Goal: Obtain resource: Obtain resource

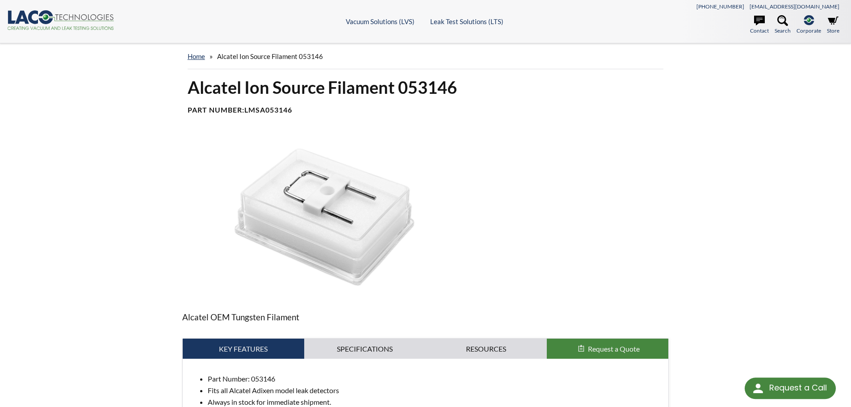
select select "Language Translate Widget"
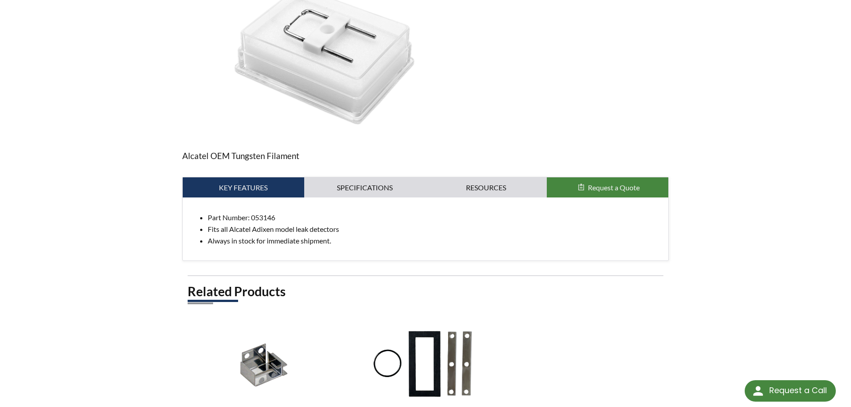
scroll to position [188, 0]
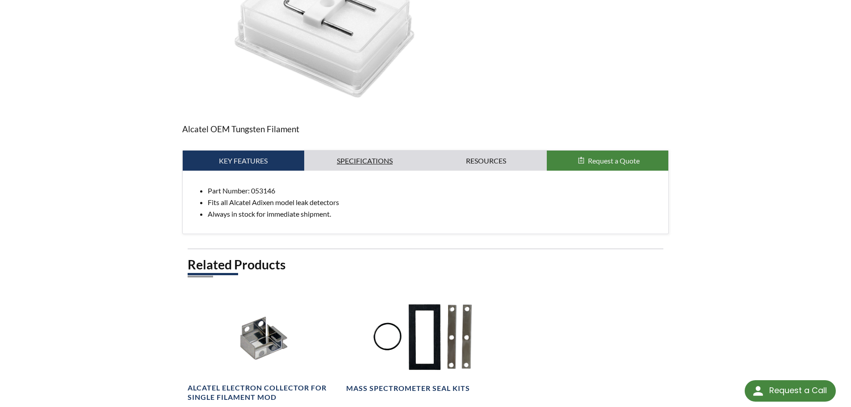
click at [371, 161] on link "Specifications" at bounding box center [364, 161] width 121 height 21
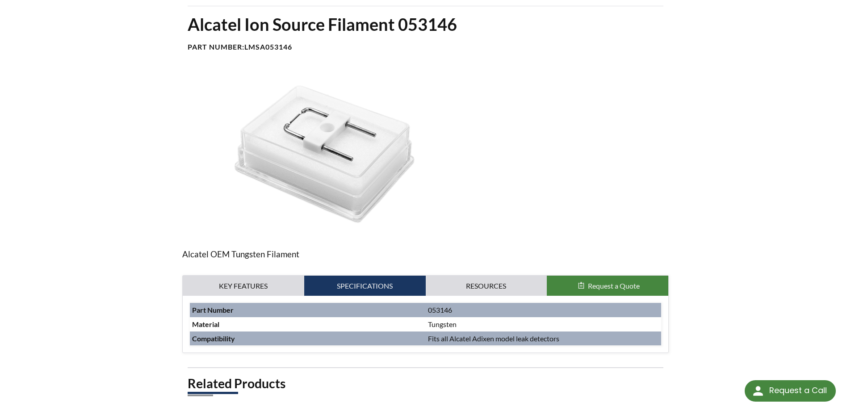
scroll to position [46, 0]
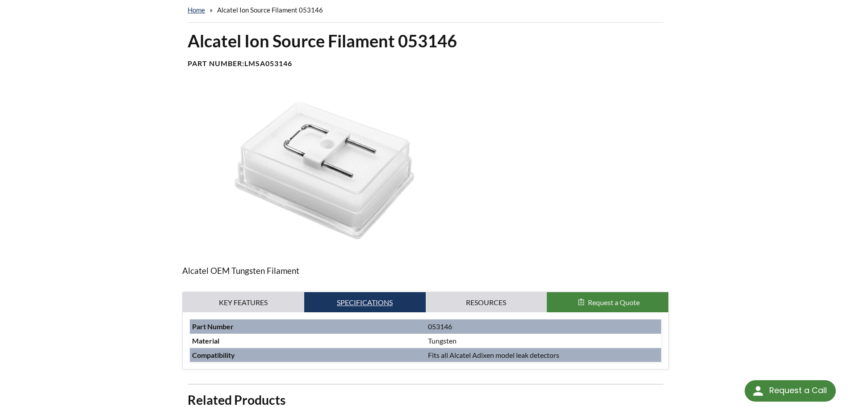
click at [386, 300] on link "Specifications" at bounding box center [364, 302] width 121 height 21
click at [477, 304] on link "Resources" at bounding box center [486, 302] width 121 height 21
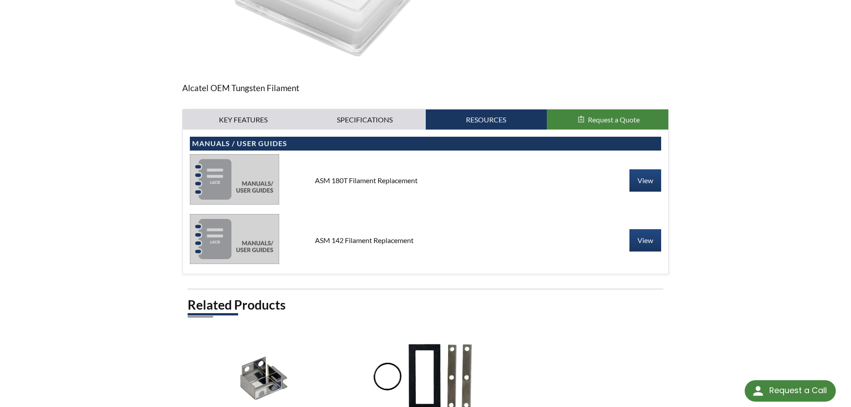
scroll to position [237, 0]
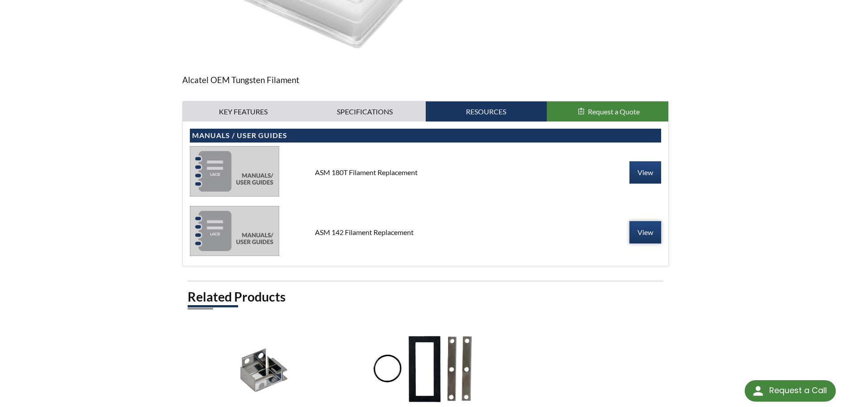
click at [641, 230] on link "View" at bounding box center [645, 232] width 32 height 22
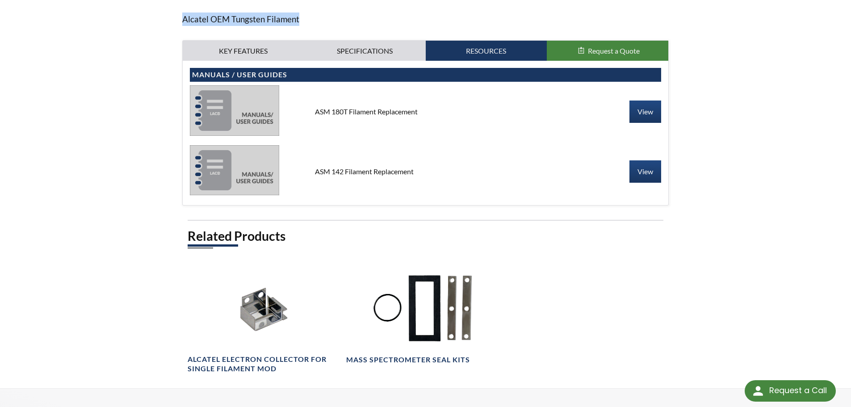
scroll to position [0, 0]
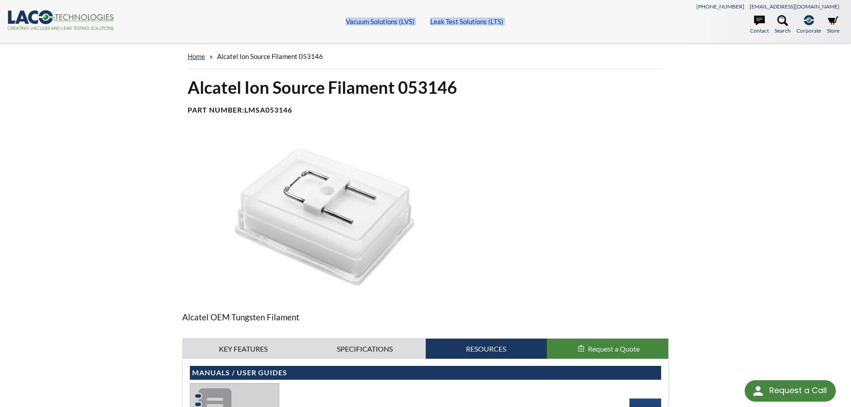
drag, startPoint x: 2, startPoint y: 12, endPoint x: 462, endPoint y: 16, distance: 460.0
click at [670, 0] on html "Request a Call Request a Call <- Close Vacuum Solutions (LVS) -> <- Close Vacuu…" at bounding box center [425, 203] width 851 height 407
click at [636, 22] on ul "Contact Search .st-0{fill:#193661;} .st-1{fill:url(#SVGID_1_a);} Corporate LACO…" at bounding box center [739, 26] width 209 height 22
